Goal: Use online tool/utility: Utilize a website feature to perform a specific function

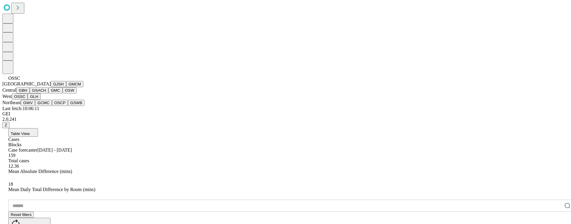
scroll to position [53, 0]
click at [48, 94] on button "GMC" at bounding box center [55, 90] width 14 height 6
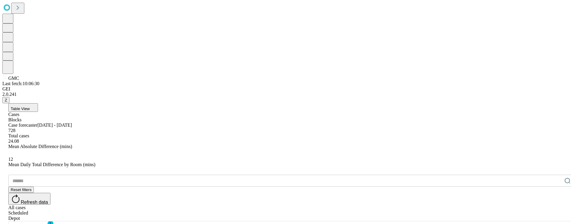
click at [38, 103] on button "Table View" at bounding box center [23, 107] width 30 height 9
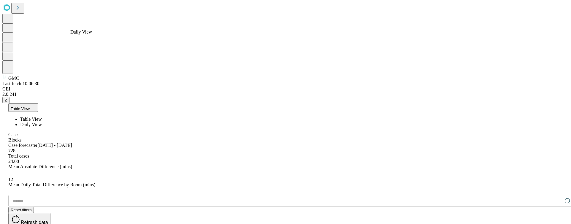
click at [42, 122] on span "Daily View" at bounding box center [31, 124] width 22 height 5
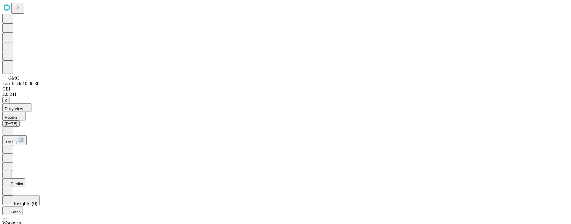
click at [11, 146] on icon at bounding box center [8, 149] width 6 height 6
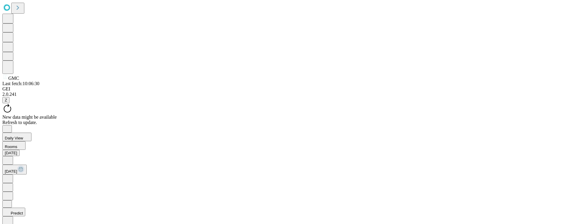
scroll to position [135, 0]
